Goal: Check status: Check status

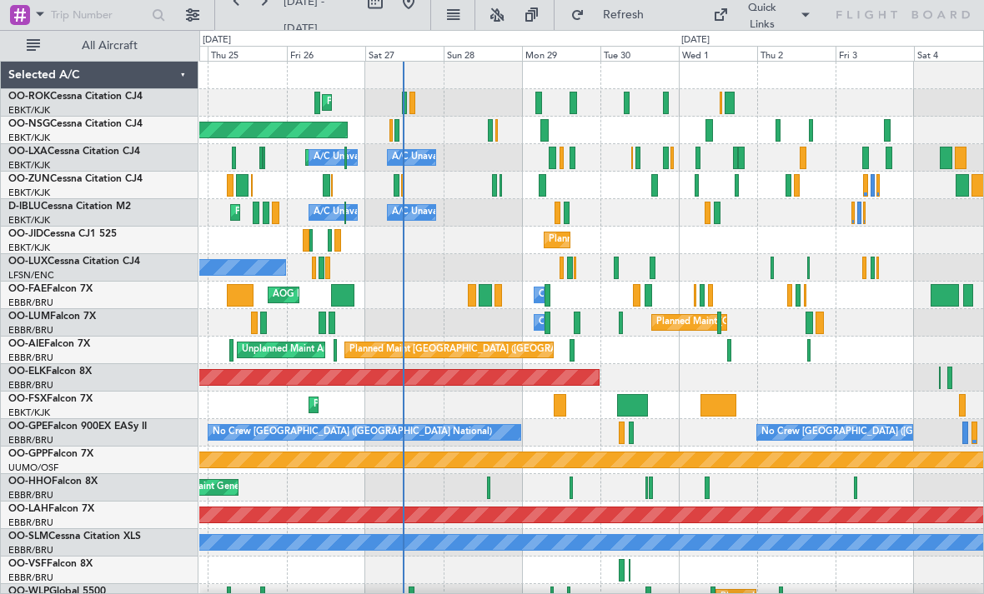
click at [415, 96] on div at bounding box center [412, 103] width 6 height 23
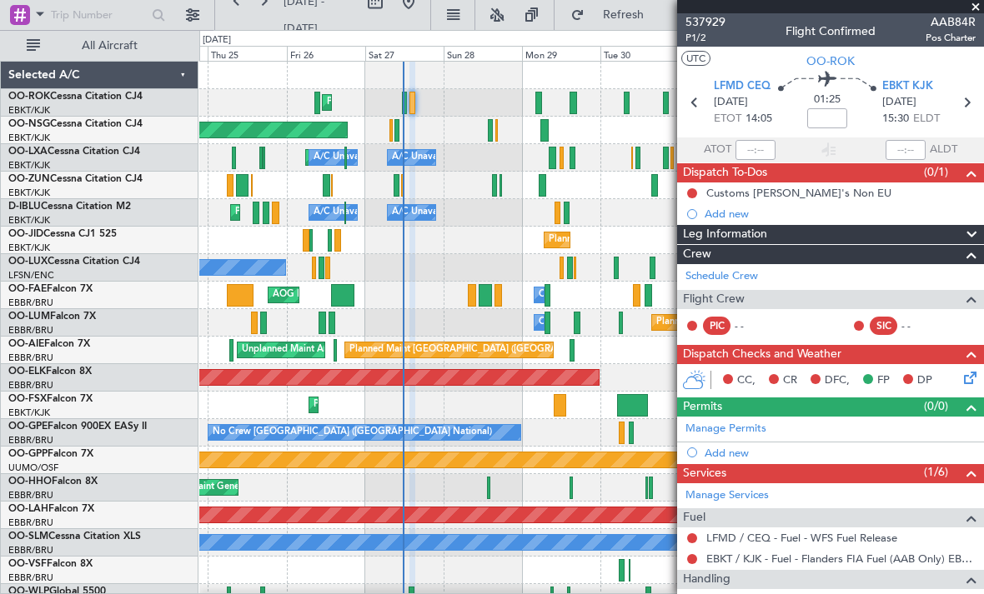
click at [972, 10] on span at bounding box center [975, 7] width 17 height 15
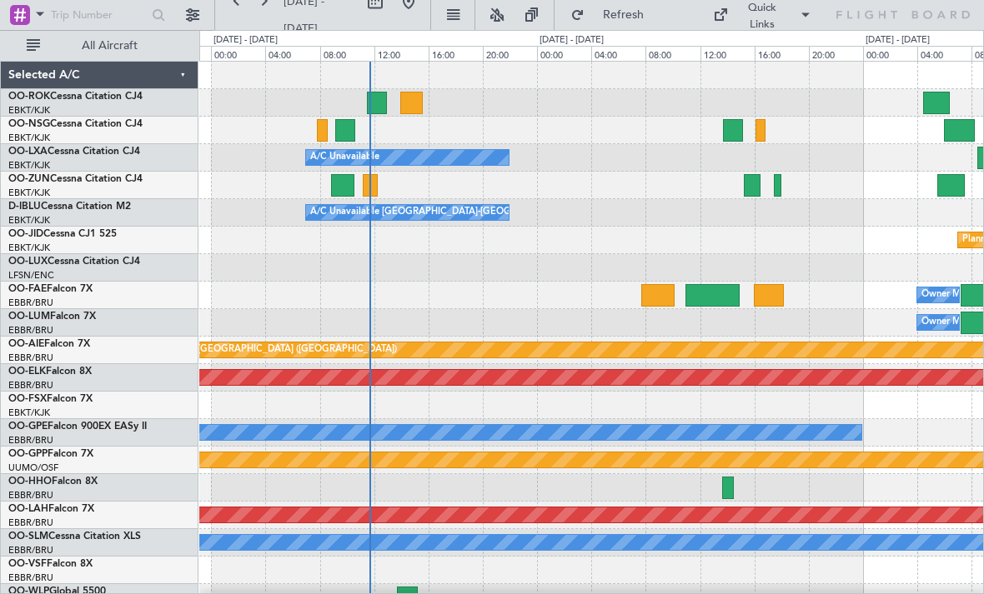
click at [413, 107] on div at bounding box center [411, 103] width 22 height 23
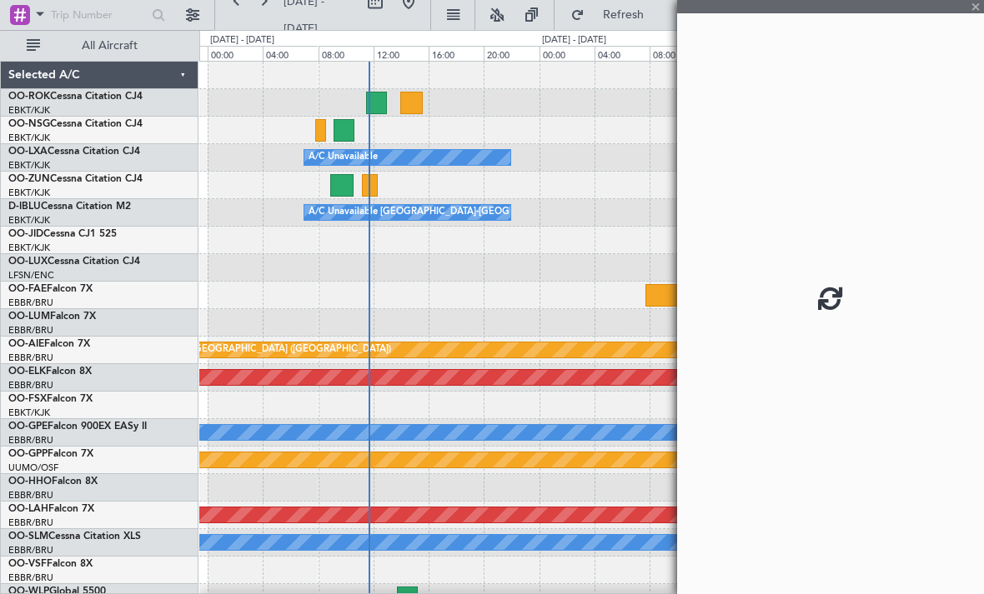
click at [373, 102] on div at bounding box center [376, 103] width 21 height 23
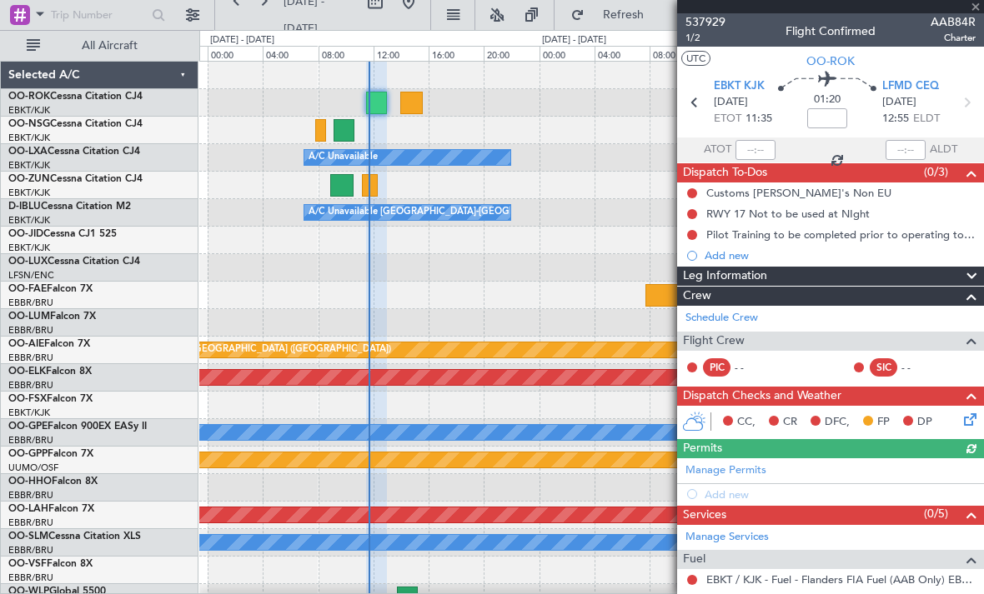
click at [976, 10] on div at bounding box center [830, 6] width 307 height 13
click at [976, 14] on div "537929 1/2 Flight Confirmed AAB84R Charter" at bounding box center [830, 29] width 307 height 33
click at [977, 12] on span at bounding box center [975, 7] width 17 height 15
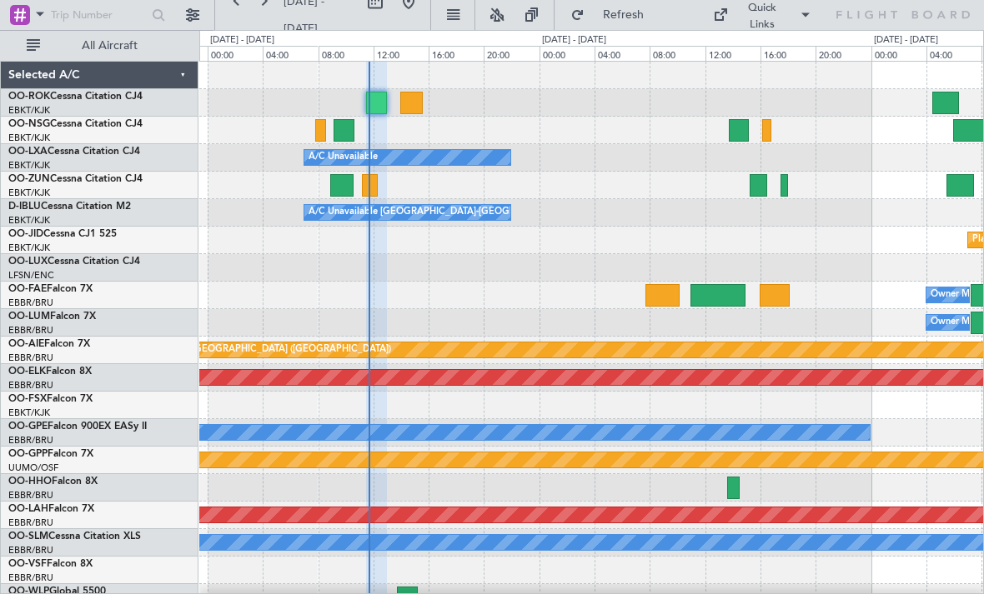
type input "0"
click at [375, 96] on div at bounding box center [376, 103] width 21 height 23
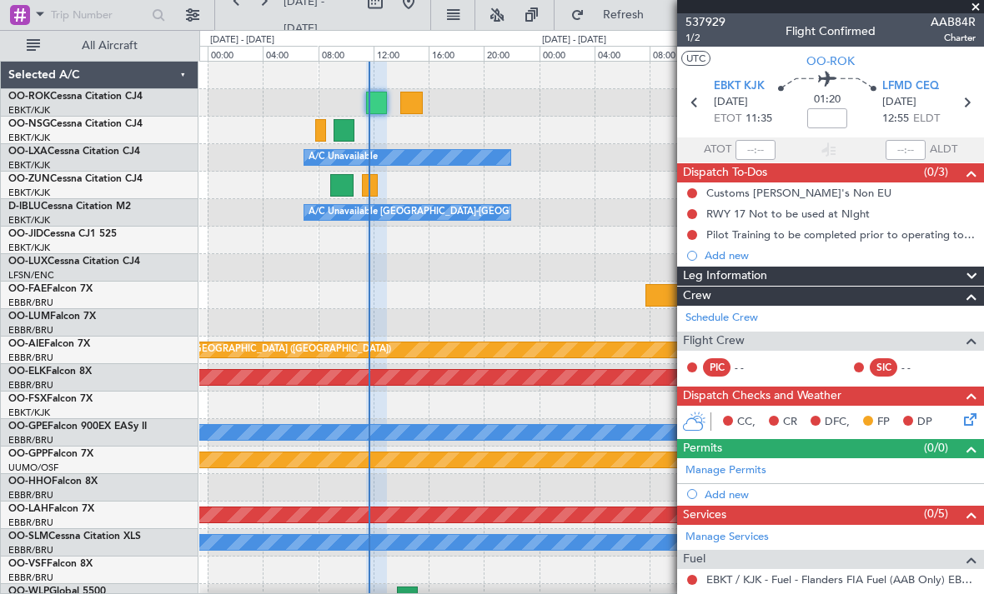
click at [979, 12] on span at bounding box center [975, 7] width 17 height 15
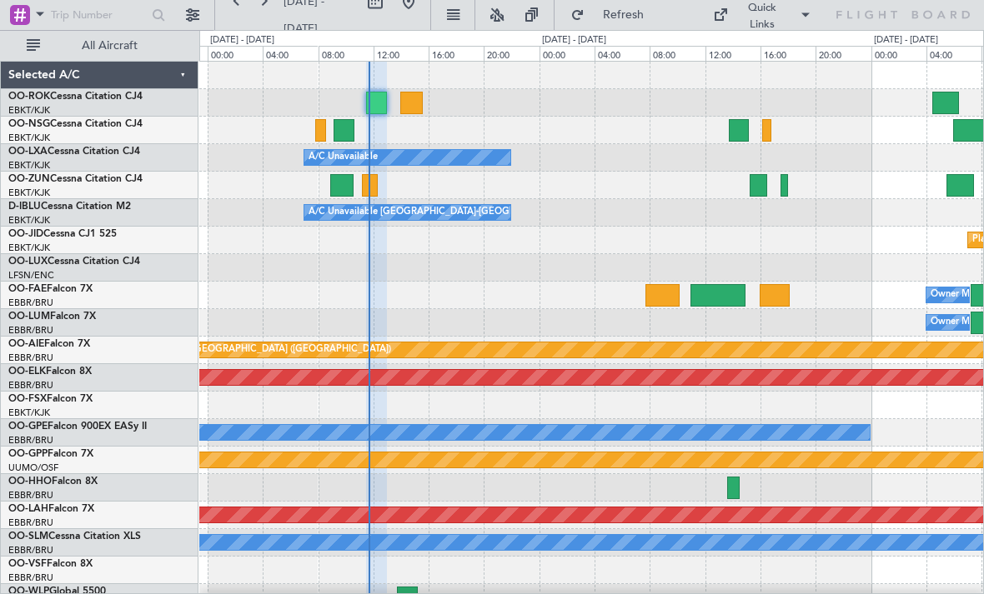
type input "0"
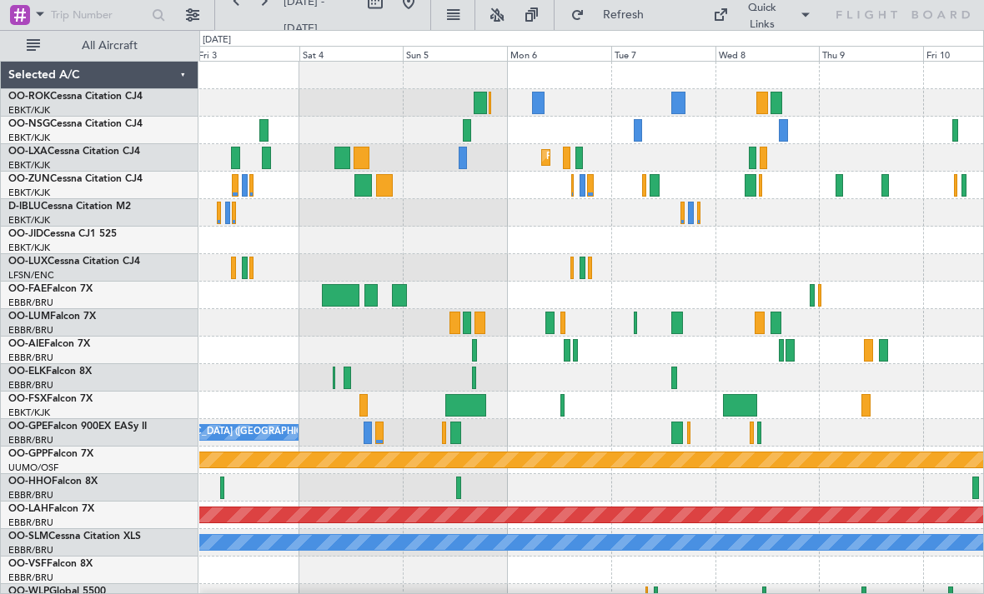
click at [650, 185] on div at bounding box center [654, 185] width 11 height 23
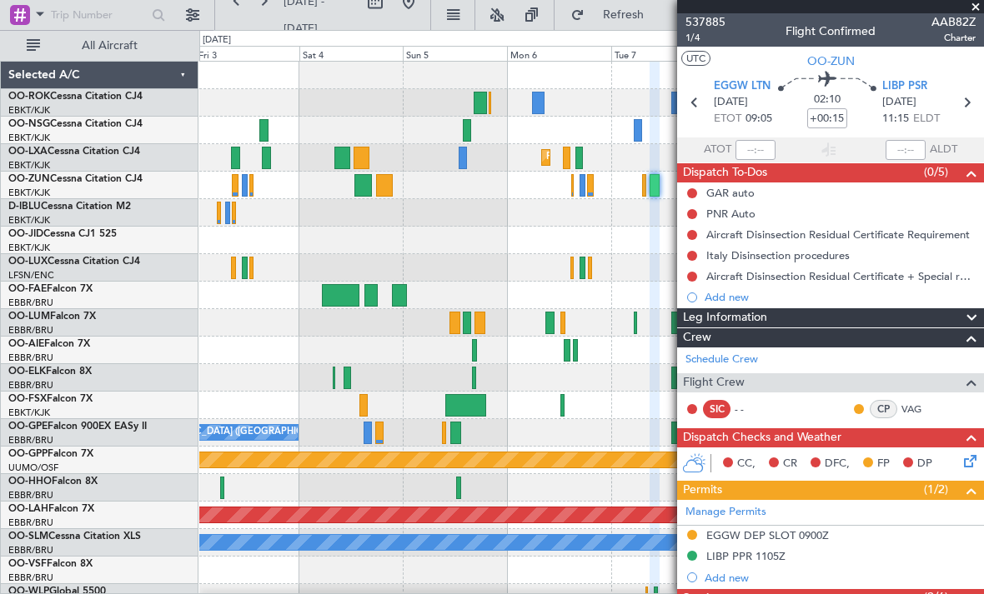
click at [974, 13] on span at bounding box center [975, 7] width 17 height 15
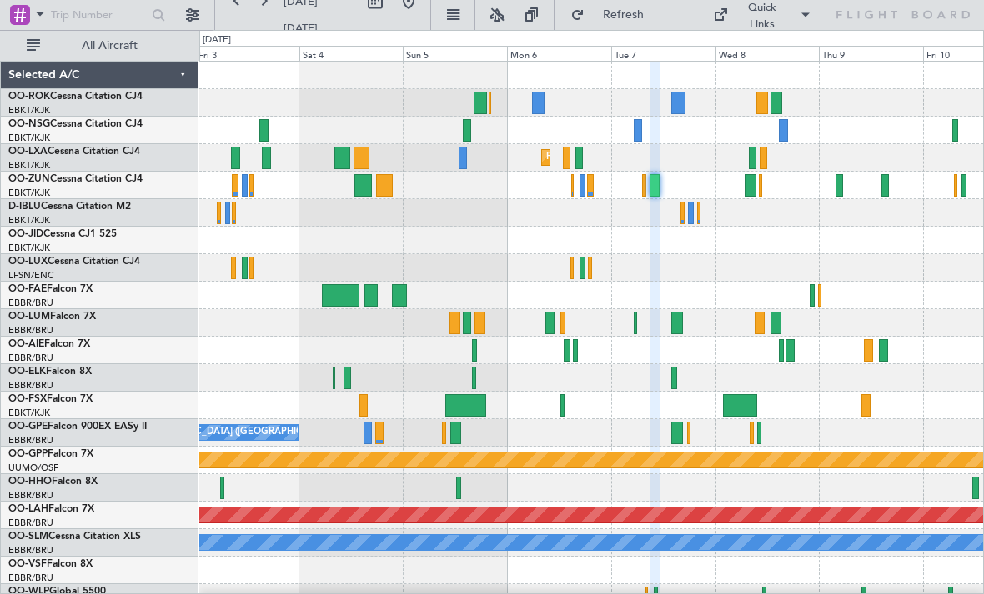
type input "0"
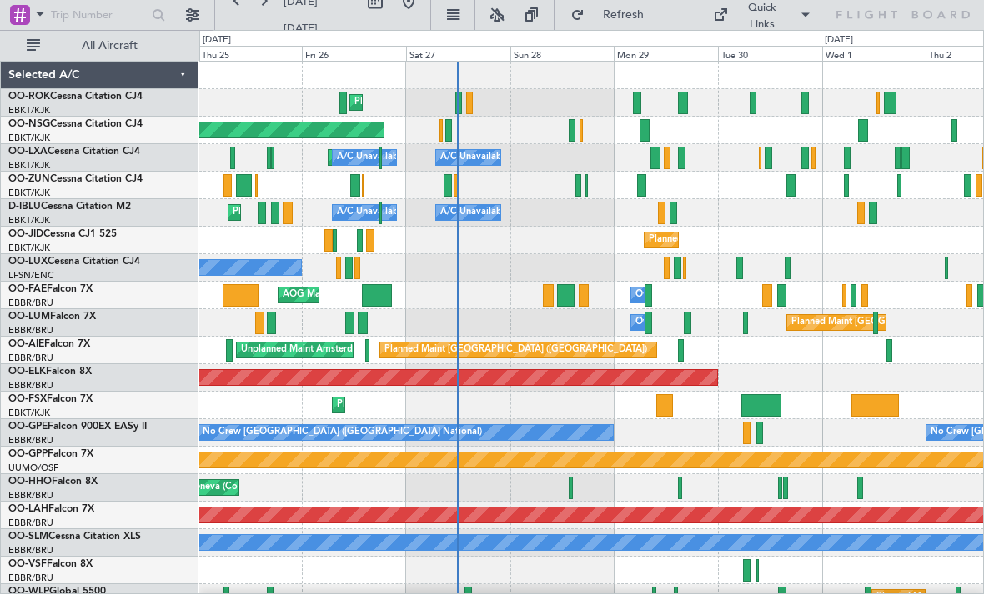
click at [626, 28] on button "Refresh" at bounding box center [613, 15] width 100 height 27
click at [457, 102] on div at bounding box center [458, 103] width 7 height 23
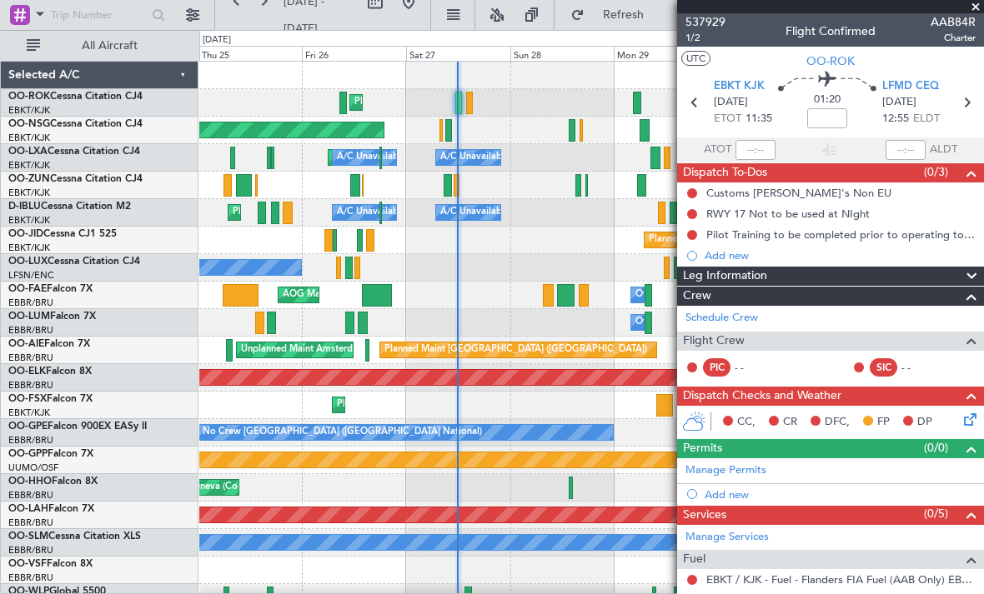
click at [974, 12] on span at bounding box center [975, 7] width 17 height 15
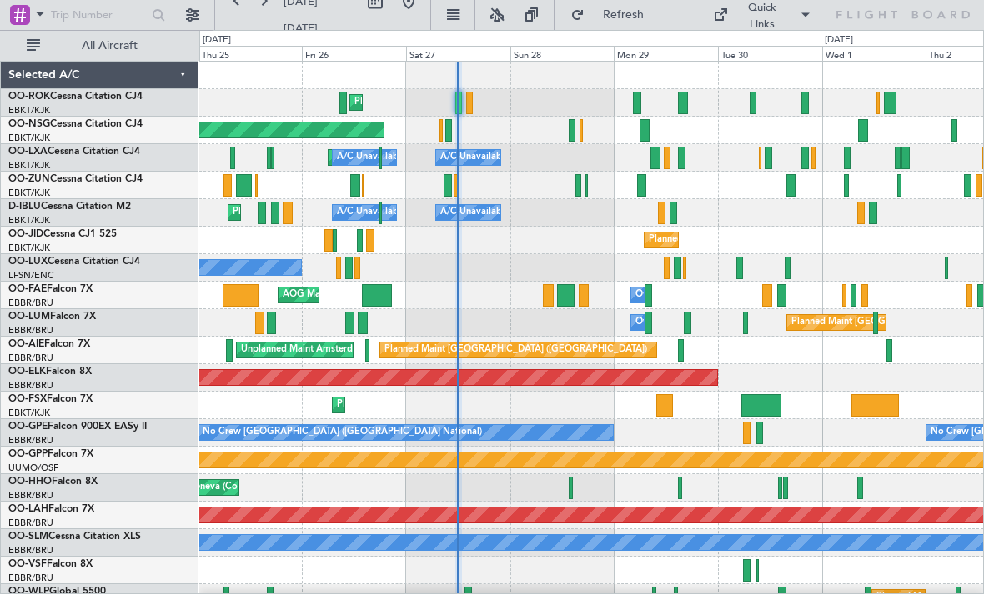
type input "0"
